Goal: Find specific page/section: Find specific page/section

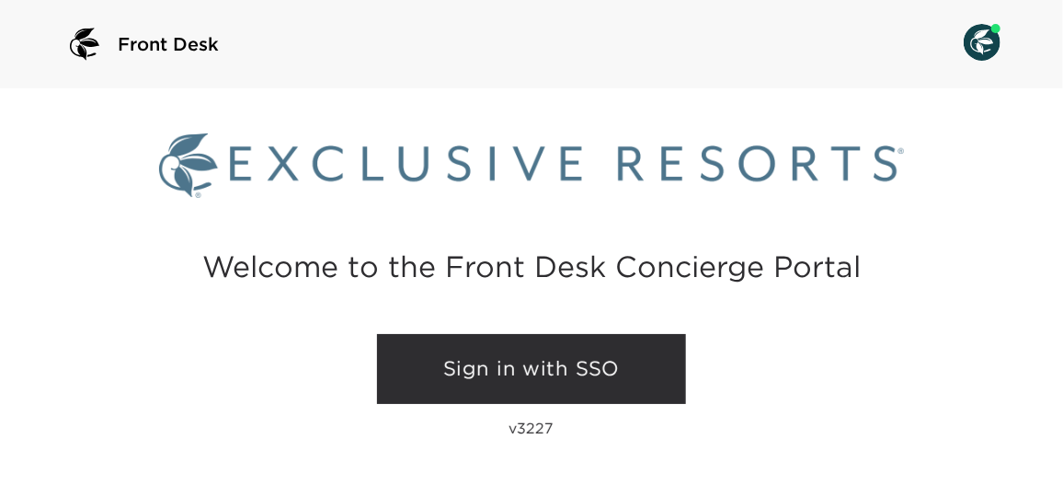
click at [568, 395] on link "Sign in with SSO" at bounding box center [531, 369] width 309 height 70
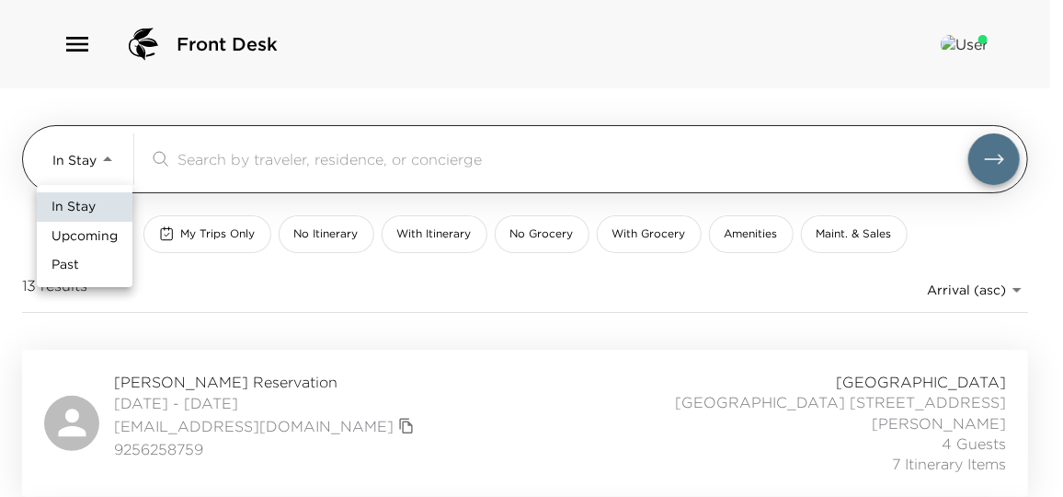
click at [80, 166] on body "Front Desk In Stay In-Stay ​ My Trips Only No Itinerary With Itinerary No Groce…" at bounding box center [531, 248] width 1063 height 497
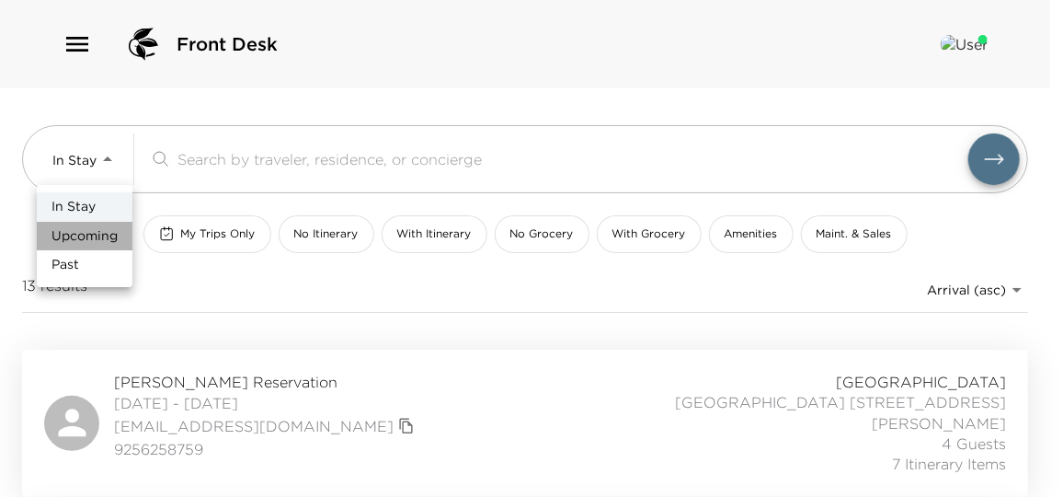
click at [105, 228] on span "Upcoming" at bounding box center [85, 236] width 66 height 18
type input "Upcoming"
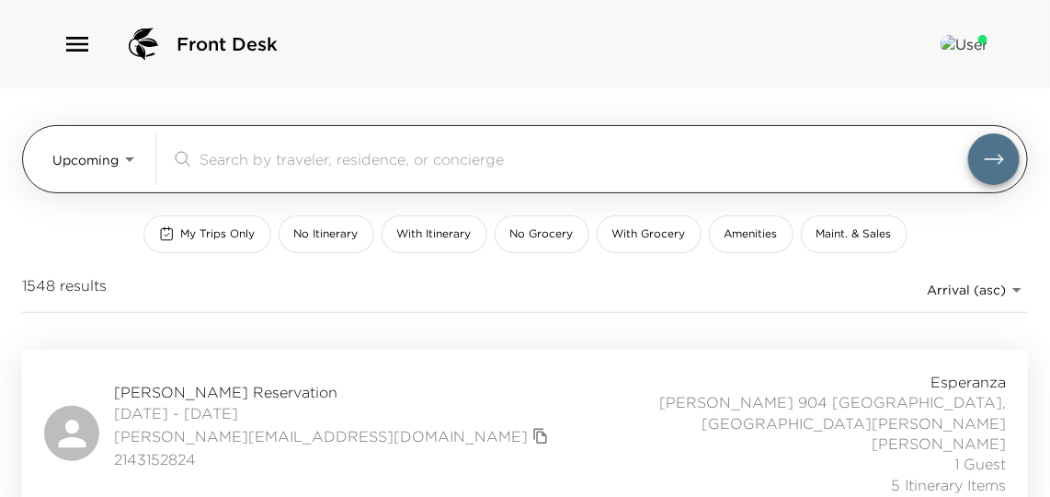
click at [258, 152] on input "search" at bounding box center [584, 158] width 769 height 21
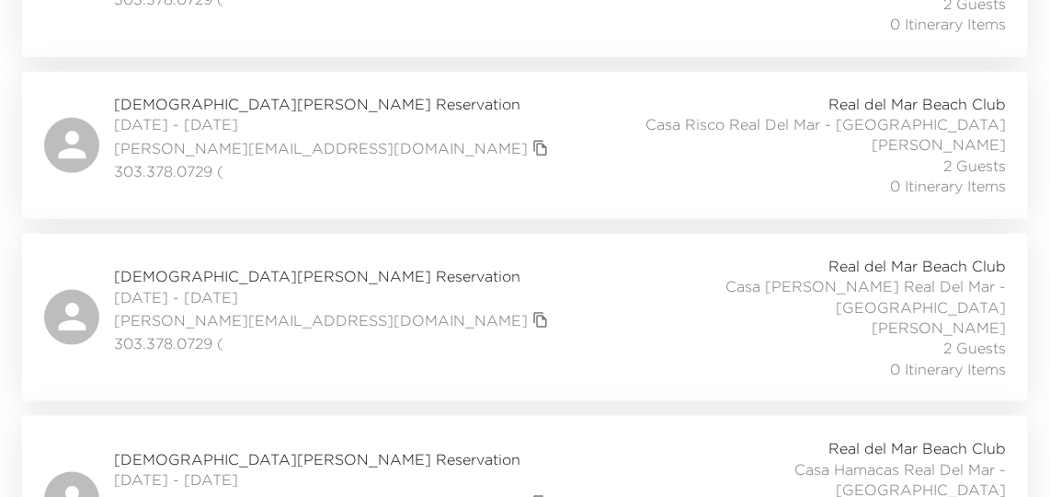
scroll to position [669, 0]
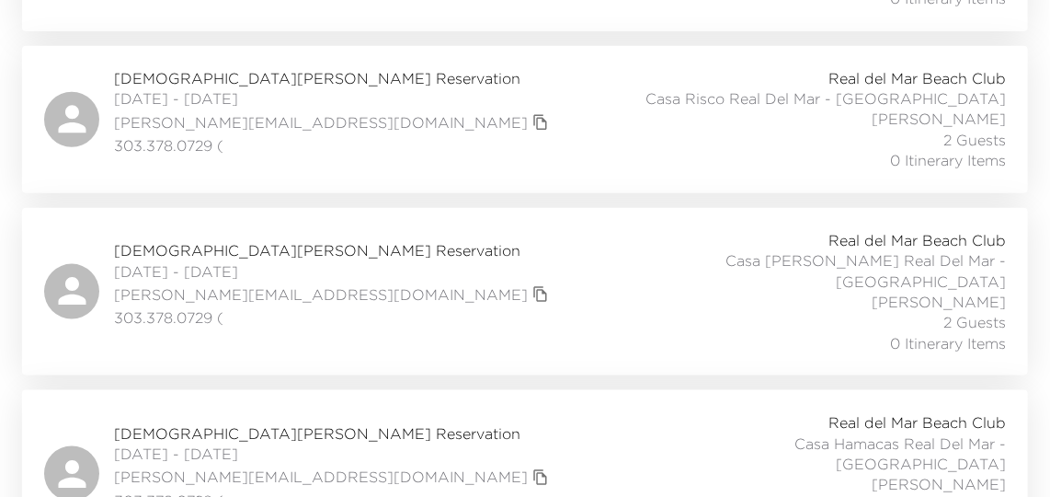
type input "aymon"
click at [429, 252] on div "[PERSON_NAME] Reservation [DATE] - [DATE] [PERSON_NAME][EMAIL_ADDRESS][DOMAIN_N…" at bounding box center [525, 291] width 962 height 123
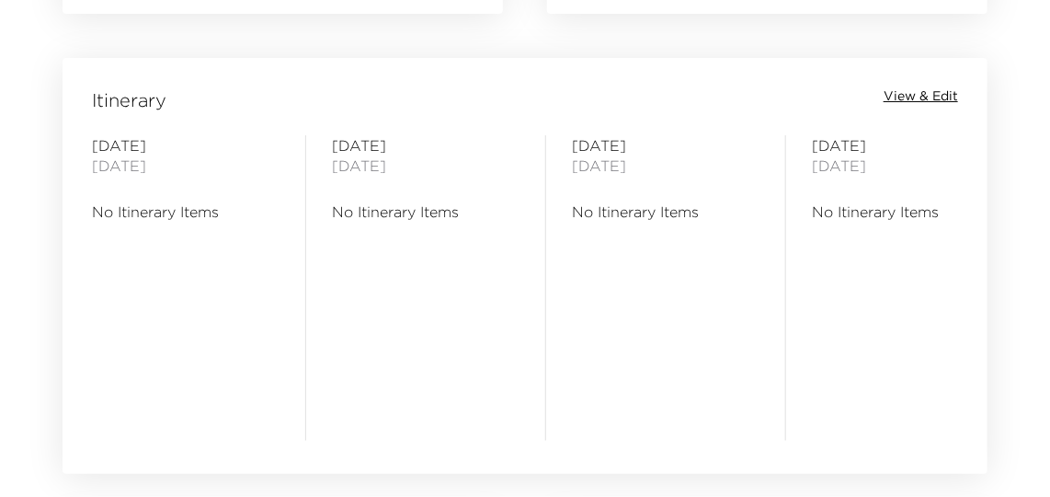
scroll to position [2090, 0]
